Goal: Download file/media

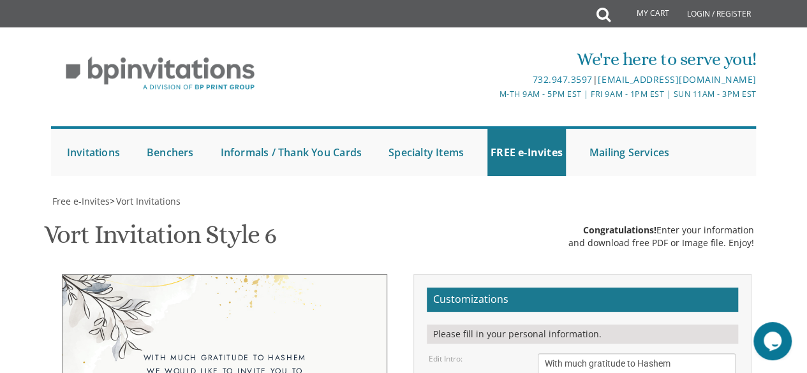
click at [677, 354] on textarea "With much gratitude to Hashem We would like to invite you to The vort of our de…" at bounding box center [637, 378] width 198 height 48
click at [684, 354] on textarea "With much gratitude to Hashem We would like to invite you to The vort of our de…" at bounding box center [637, 378] width 198 height 48
click at [664, 354] on textarea "With much gratitude to Hashem We would like to invite you to The vort of our de…" at bounding box center [637, 378] width 198 height 48
click at [663, 354] on textarea "With much gratitude to Hashem We would like to invite you to The vort of our de…" at bounding box center [637, 378] width 198 height 48
type textarea "Please join us as we celebrate the [PERSON_NAME] of"
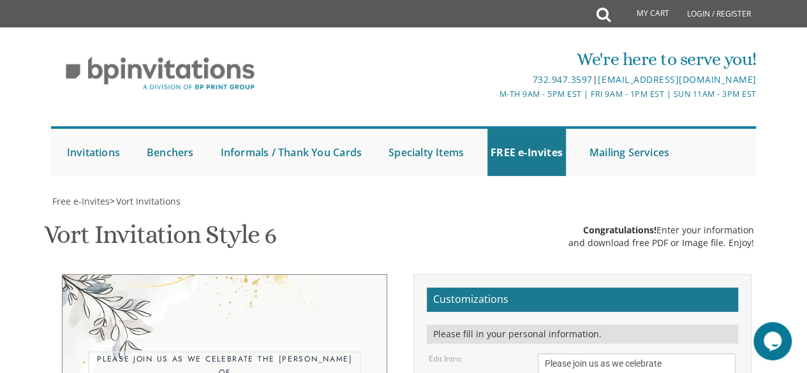
type textarea "[PERSON_NAME] and [PERSON_NAME]"
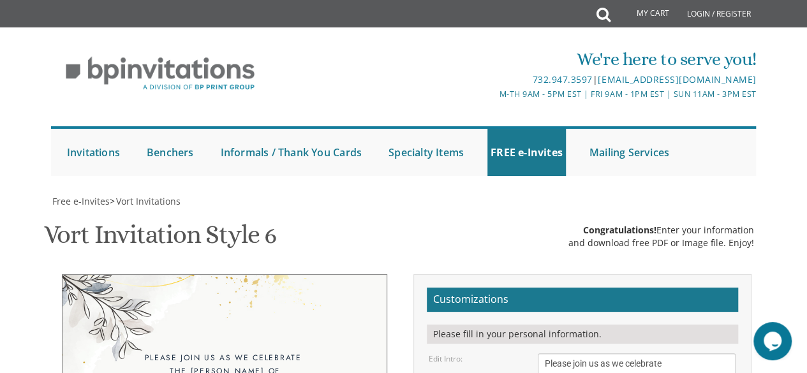
drag, startPoint x: 669, startPoint y: 336, endPoint x: 587, endPoint y: 341, distance: 82.5
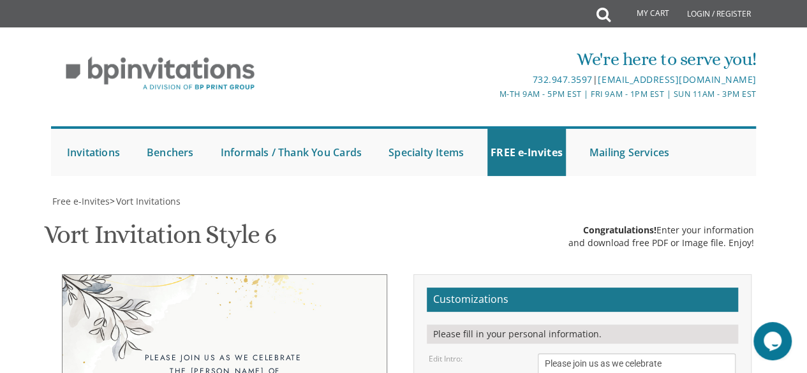
type textarea "[DATE] 6:15 pm • Dessert 7:30 [STREET_ADDRESS] • [GEOGRAPHIC_DATA], [GEOGRAPHIC…"
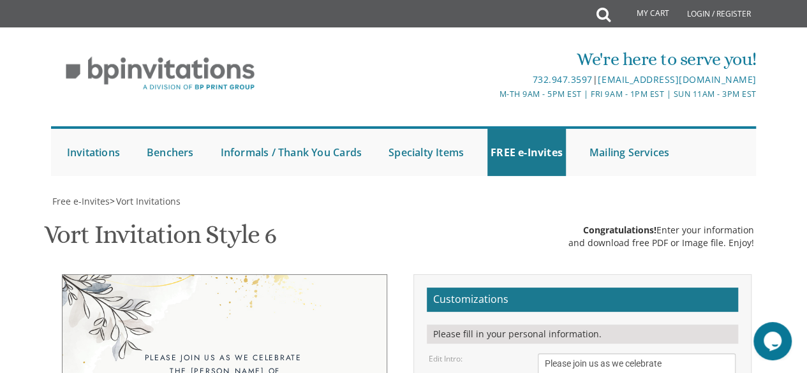
type input "[EMAIL_ADDRESS][DOMAIN_NAME]"
drag, startPoint x: 654, startPoint y: 128, endPoint x: 534, endPoint y: 122, distance: 119.5
